Goal: Task Accomplishment & Management: Manage account settings

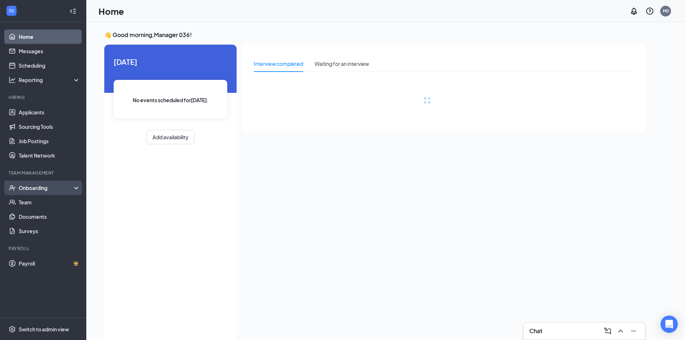
click at [39, 186] on div "Onboarding" at bounding box center [46, 187] width 55 height 7
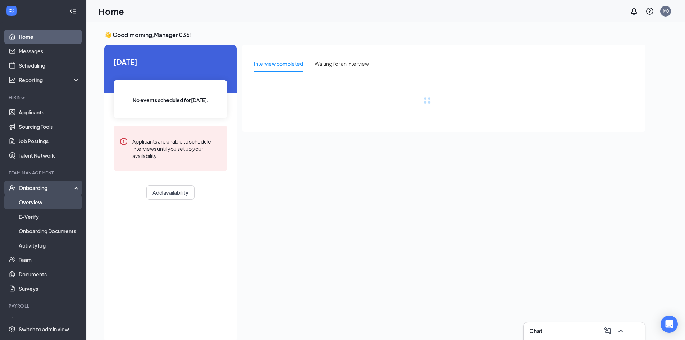
click at [32, 198] on link "Overview" at bounding box center [49, 202] width 61 height 14
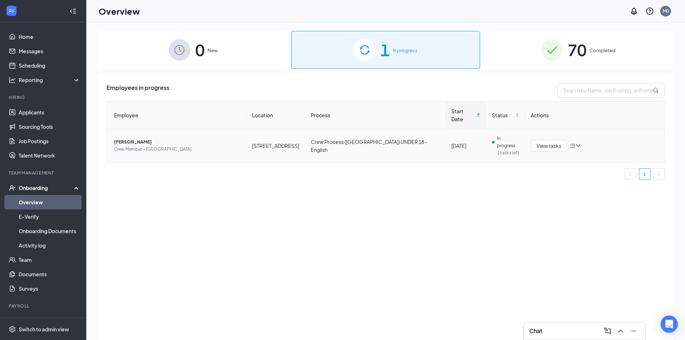
click at [155, 138] on span "[PERSON_NAME]" at bounding box center [177, 141] width 126 height 7
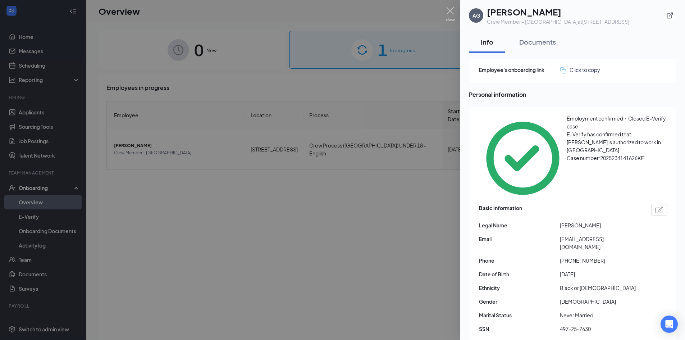
click at [37, 51] on div at bounding box center [342, 170] width 685 height 340
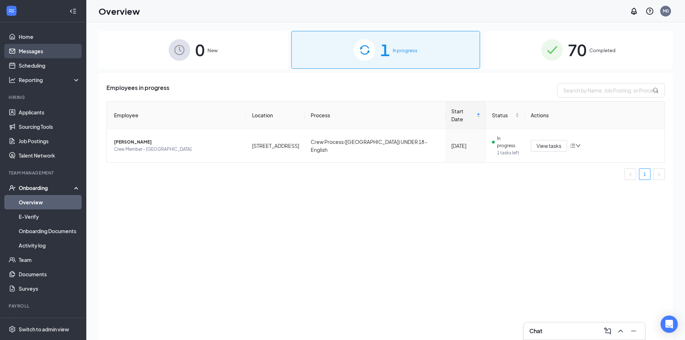
click at [32, 54] on link "Messages" at bounding box center [49, 51] width 61 height 14
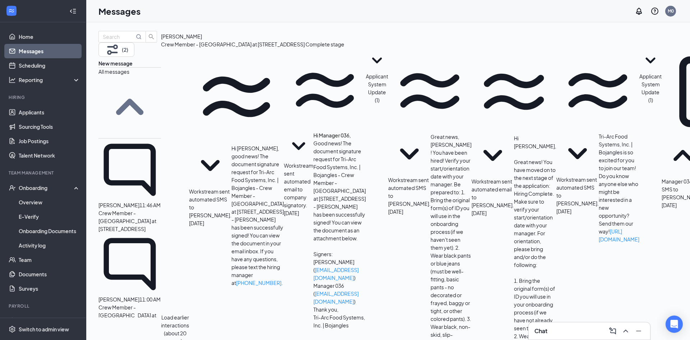
scroll to position [174, 0]
click at [27, 111] on link "Applicants" at bounding box center [49, 112] width 61 height 14
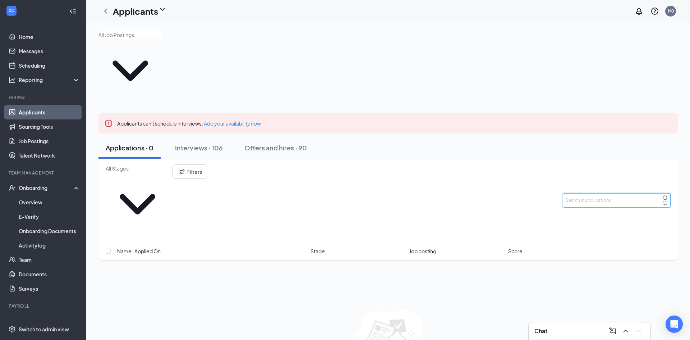
click at [587, 193] on input "text" at bounding box center [617, 200] width 108 height 14
click at [567, 193] on input "text" at bounding box center [617, 200] width 108 height 14
type input "AMARVI"
click at [220, 143] on div "Interviews · 0 / 106" at bounding box center [214, 147] width 58 height 9
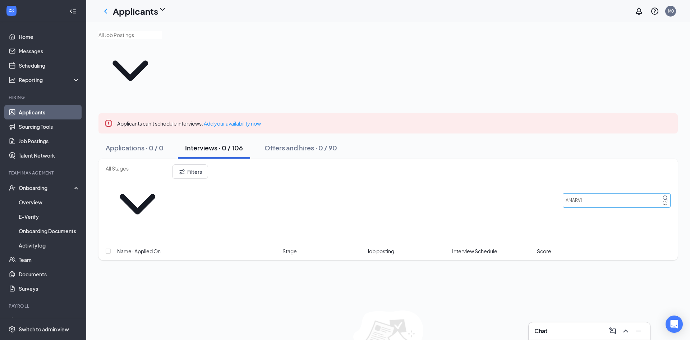
click at [662, 195] on icon "MagnifyingGlass" at bounding box center [665, 198] width 6 height 6
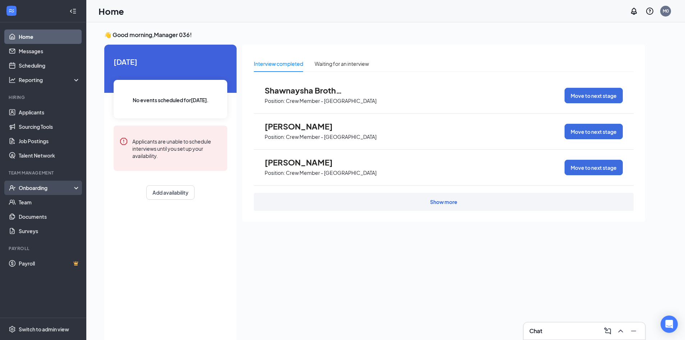
click at [46, 184] on div "Onboarding" at bounding box center [43, 187] width 86 height 14
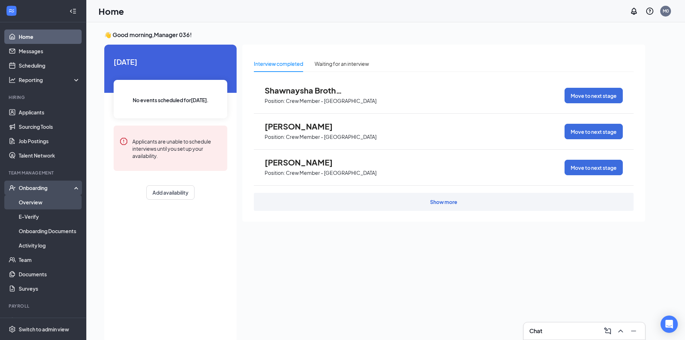
click at [45, 198] on link "Overview" at bounding box center [49, 202] width 61 height 14
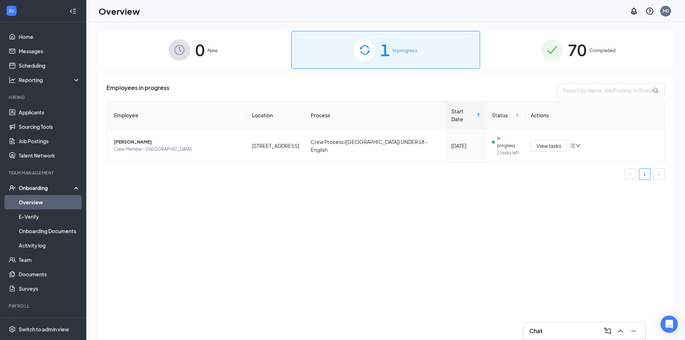
click at [367, 56] on img at bounding box center [365, 50] width 22 height 22
click at [195, 146] on span "Crew Member - [GEOGRAPHIC_DATA]" at bounding box center [177, 149] width 126 height 7
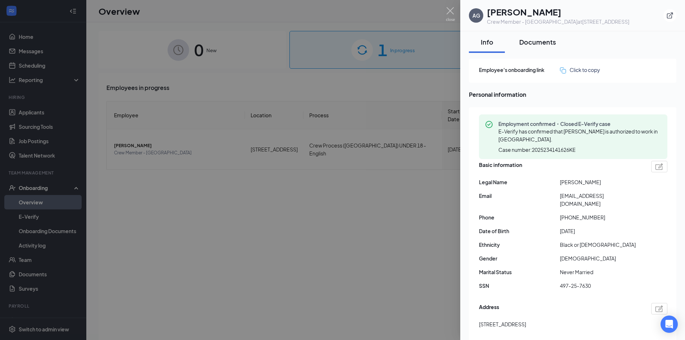
click at [539, 41] on div "Documents" at bounding box center [537, 41] width 37 height 9
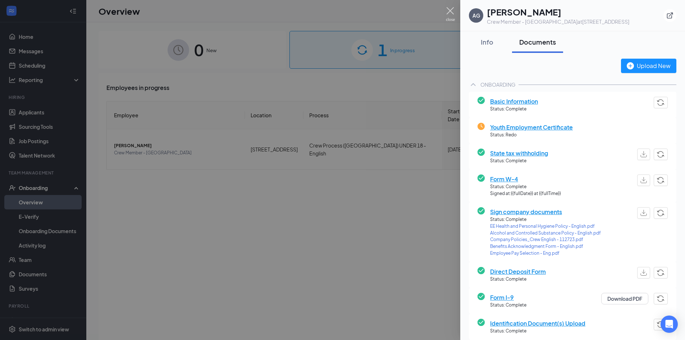
click at [448, 12] on img at bounding box center [450, 14] width 9 height 14
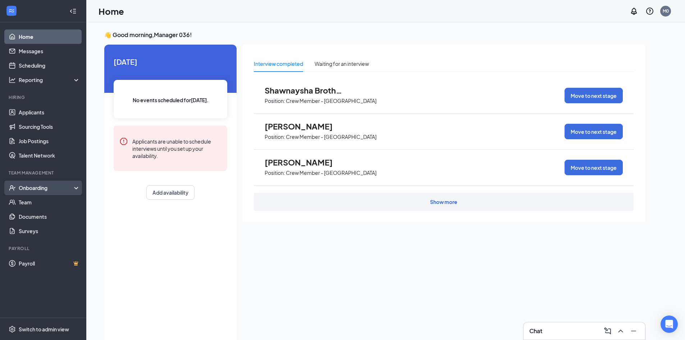
click at [44, 185] on div "Onboarding" at bounding box center [46, 187] width 55 height 7
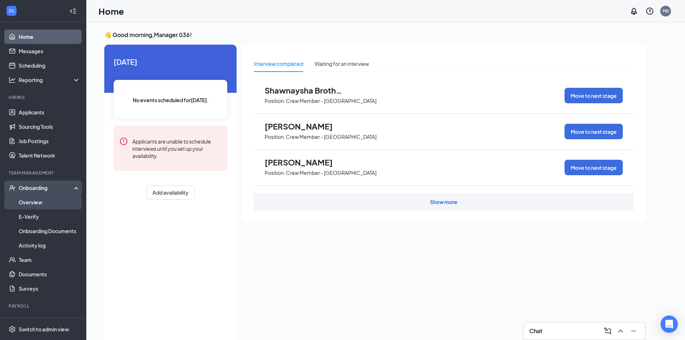
click at [45, 198] on link "Overview" at bounding box center [49, 202] width 61 height 14
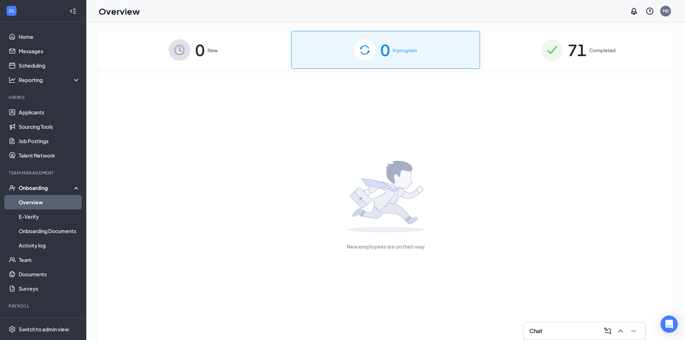
click at [421, 55] on div "0 In progress" at bounding box center [385, 50] width 189 height 38
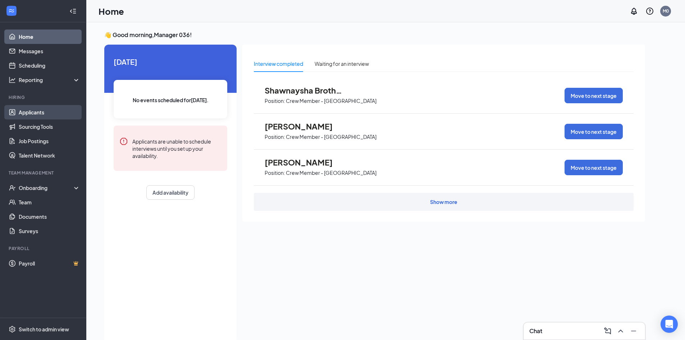
click at [29, 109] on link "Applicants" at bounding box center [49, 112] width 61 height 14
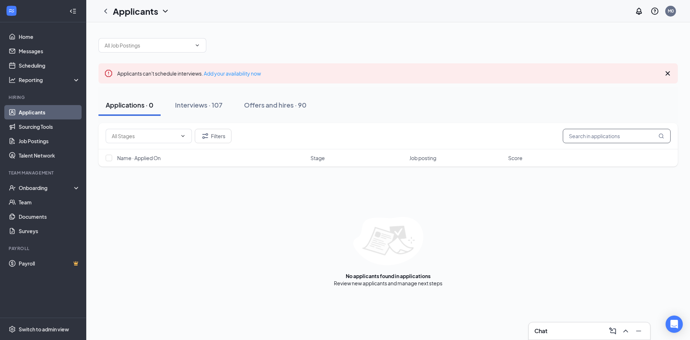
click at [577, 139] on input "text" at bounding box center [617, 136] width 108 height 14
type input "AMARVI"
